Goal: Task Accomplishment & Management: Manage account settings

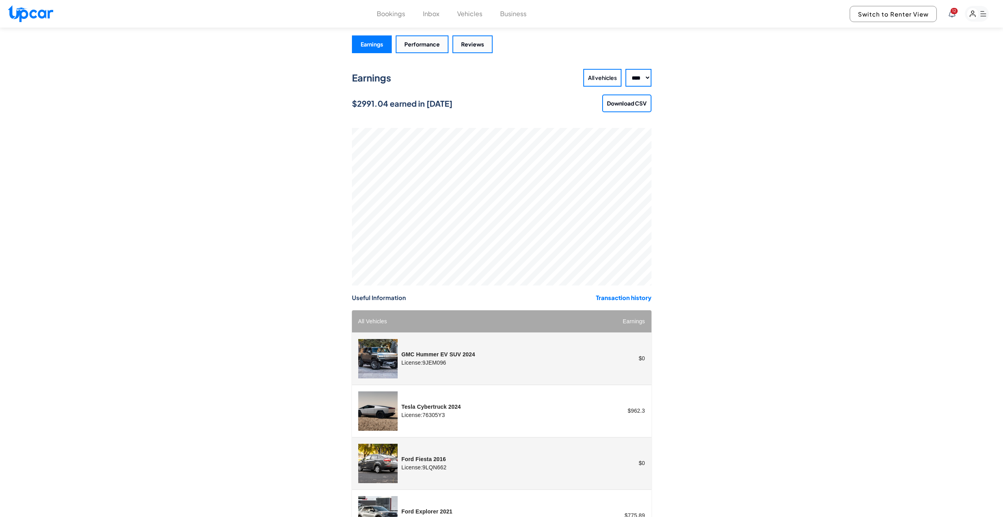
click at [393, 15] on button "Bookings" at bounding box center [391, 13] width 28 height 9
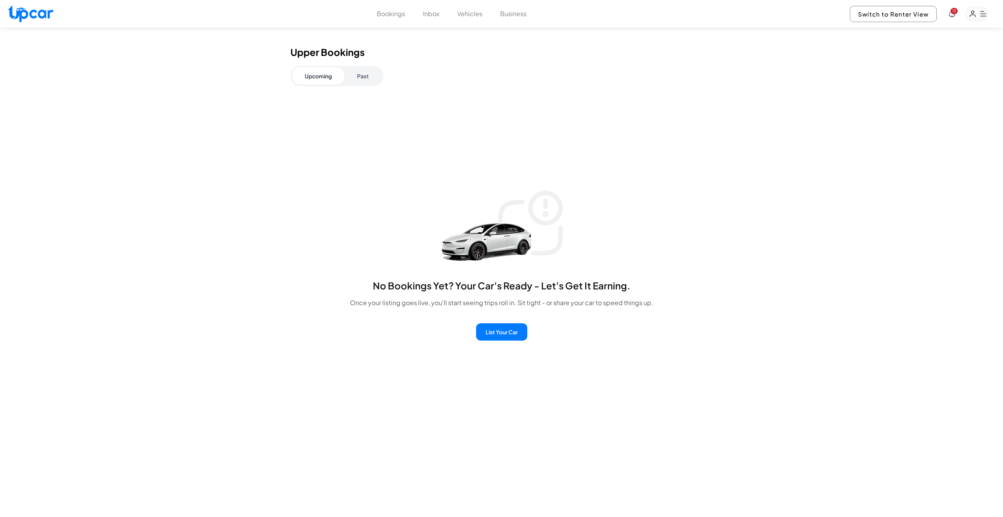
click at [393, 11] on button "Bookings" at bounding box center [391, 13] width 28 height 9
click at [397, 15] on button "Bookings" at bounding box center [391, 13] width 28 height 9
click at [431, 15] on button "Inbox" at bounding box center [431, 13] width 17 height 9
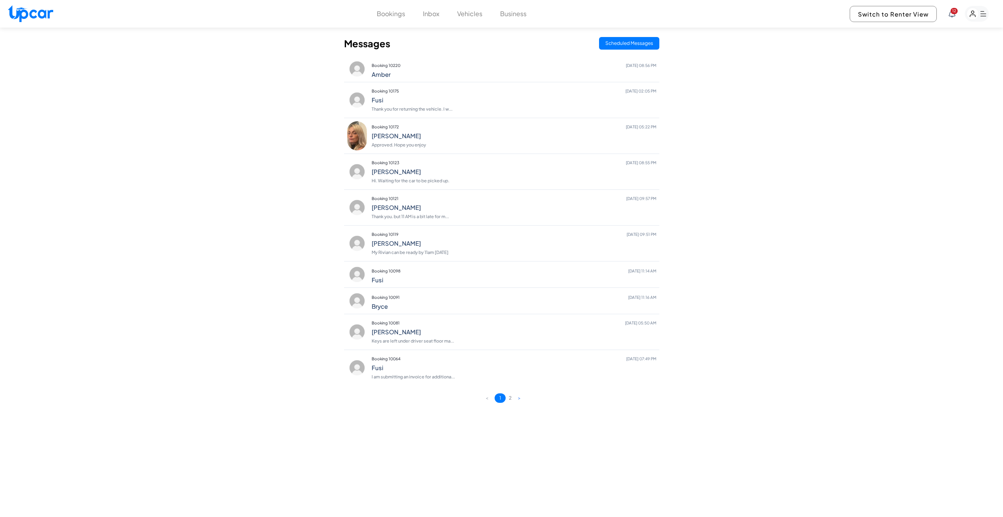
click at [400, 16] on button "Bookings" at bounding box center [391, 13] width 28 height 9
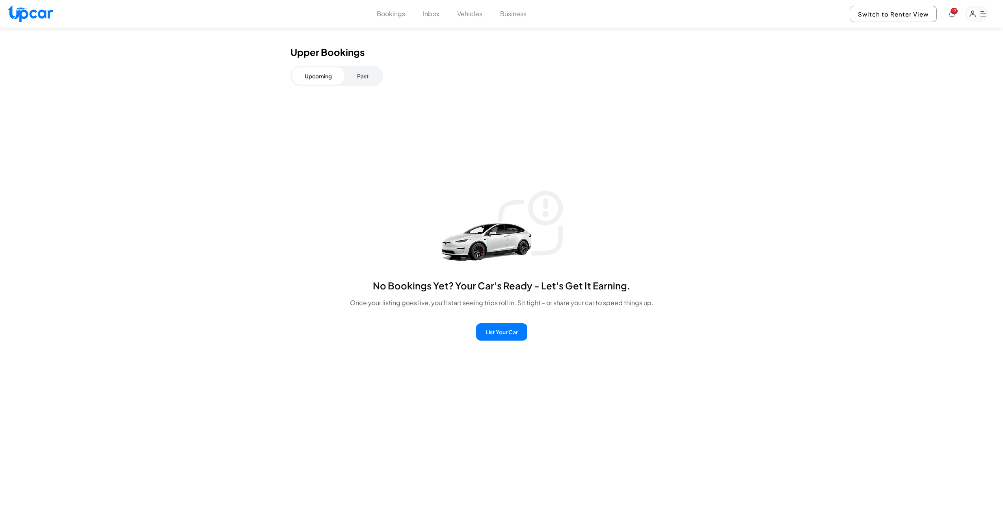
click at [391, 16] on button "Bookings" at bounding box center [391, 13] width 28 height 9
click at [393, 16] on button "Bookings" at bounding box center [391, 13] width 28 height 9
click at [386, 15] on button "Bookings" at bounding box center [391, 13] width 28 height 9
click at [388, 14] on button "Bookings" at bounding box center [391, 13] width 28 height 9
click at [391, 13] on button "Bookings" at bounding box center [391, 13] width 28 height 9
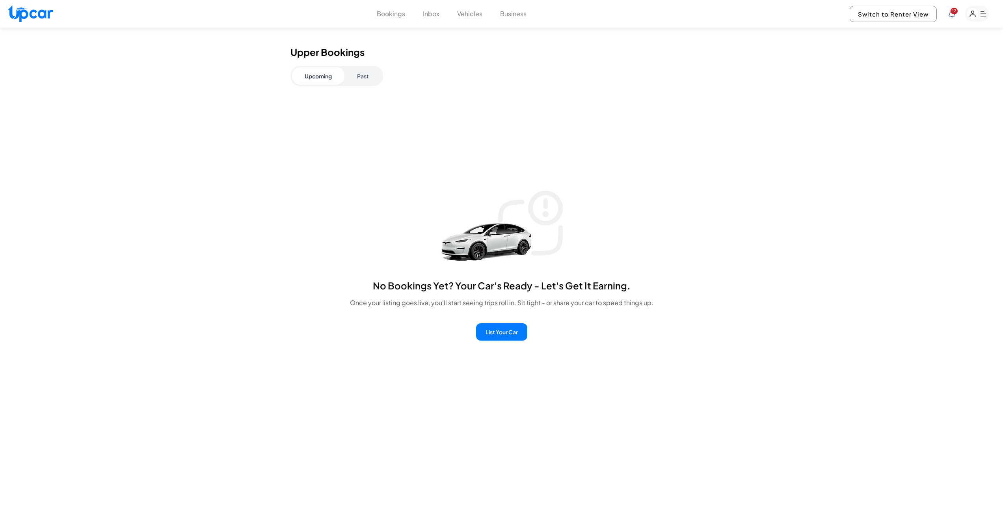
click at [395, 12] on button "Bookings" at bounding box center [391, 13] width 28 height 9
click at [387, 12] on button "Bookings" at bounding box center [391, 13] width 28 height 9
